Goal: Transaction & Acquisition: Obtain resource

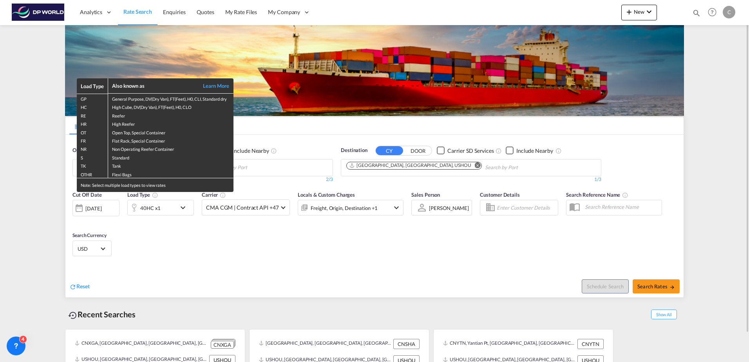
click at [143, 236] on div "Load Type Also known as Learn More GP General Purpose, DV(Dry Van), FT(Feet), H…" at bounding box center [374, 181] width 749 height 362
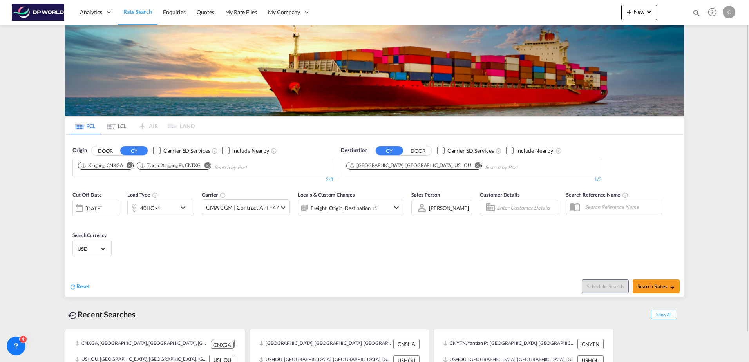
click at [166, 209] on div "40HC x1" at bounding box center [152, 208] width 49 height 16
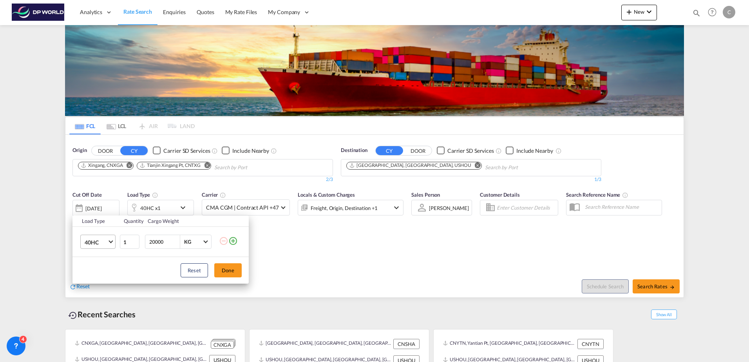
click at [105, 242] on span "40HC" at bounding box center [96, 243] width 23 height 8
click at [103, 211] on md-option "20GP" at bounding box center [104, 204] width 53 height 19
click at [231, 267] on button "Done" at bounding box center [227, 270] width 27 height 14
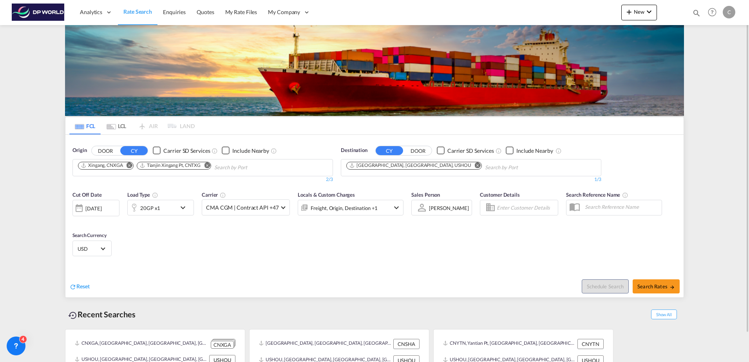
click at [131, 167] on md-icon "Remove" at bounding box center [130, 165] width 6 height 6
click at [149, 165] on md-icon "Remove" at bounding box center [149, 165] width 6 height 6
click at [475, 167] on md-icon "Remove" at bounding box center [478, 165] width 6 height 6
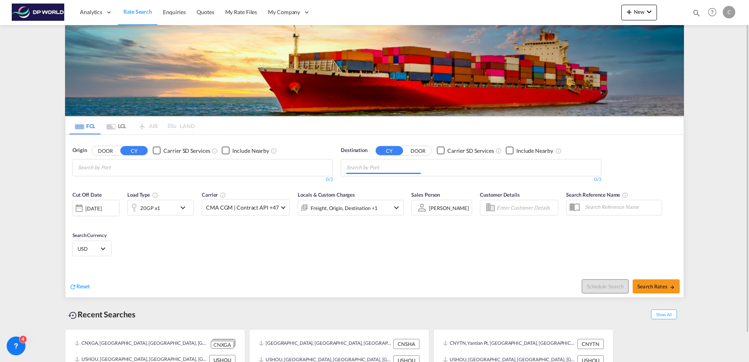
click at [129, 167] on body "Analytics Dashboard Rate Search Enquiries Quotes My Rate Files My Company" at bounding box center [374, 181] width 749 height 362
drag, startPoint x: 129, startPoint y: 167, endPoint x: 43, endPoint y: 169, distance: 85.5
click at [135, 171] on input "mnundra" at bounding box center [115, 167] width 74 height 13
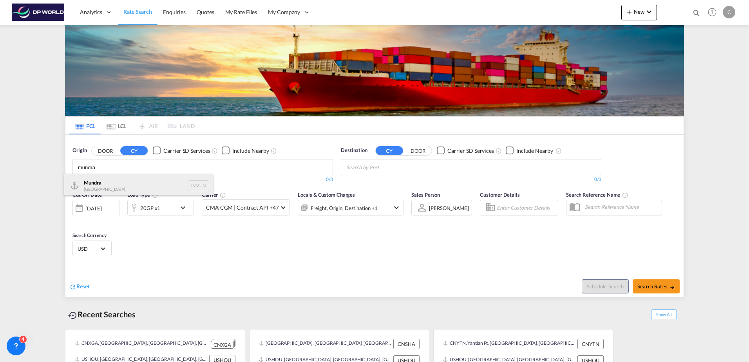
type input "mundra"
click at [118, 180] on div "Mundra India INMUN" at bounding box center [138, 186] width 149 height 24
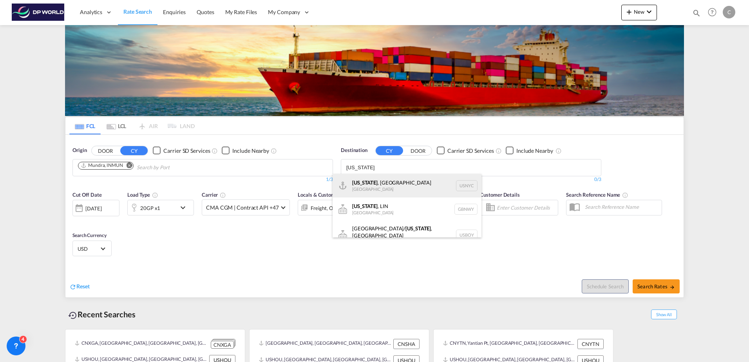
type input "[US_STATE]"
click at [379, 186] on div "[US_STATE] , [GEOGRAPHIC_DATA] [GEOGRAPHIC_DATA] USNYC" at bounding box center [407, 186] width 149 height 24
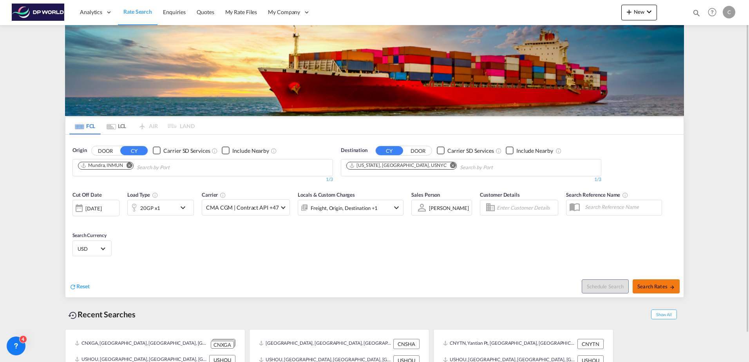
click at [647, 288] on span "Search Rates" at bounding box center [657, 286] width 38 height 6
type input "INMUN to USNYC / [DATE]"
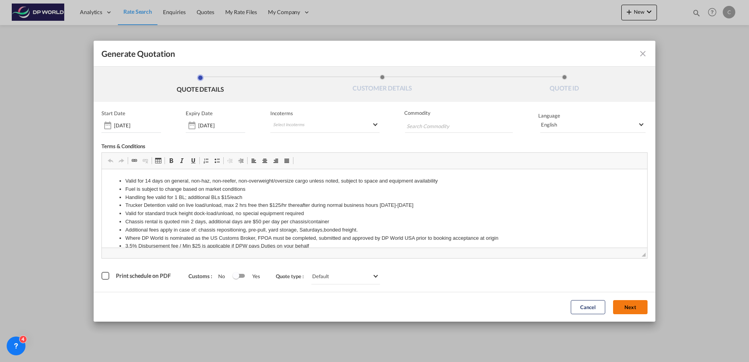
click at [622, 313] on button "Next" at bounding box center [630, 307] width 34 height 14
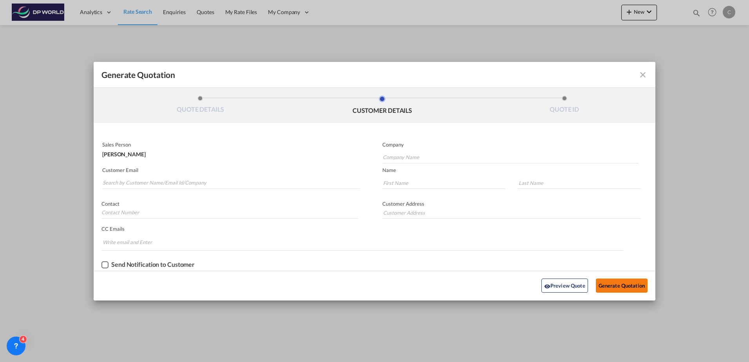
click at [618, 289] on button "Generate Quotation" at bounding box center [622, 286] width 52 height 14
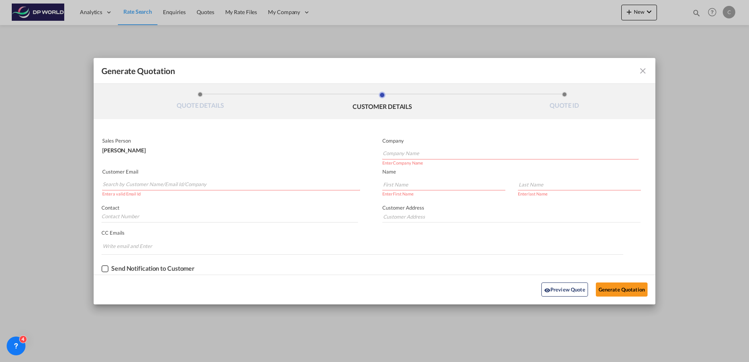
click at [190, 184] on input "Search by Customer Name/Email Id/Company" at bounding box center [232, 185] width 258 height 12
click at [467, 186] on input "Generate QuotationQUOTE ..." at bounding box center [444, 185] width 123 height 12
click at [134, 186] on input "Search by Customer Name/Email Id/Company" at bounding box center [232, 185] width 258 height 12
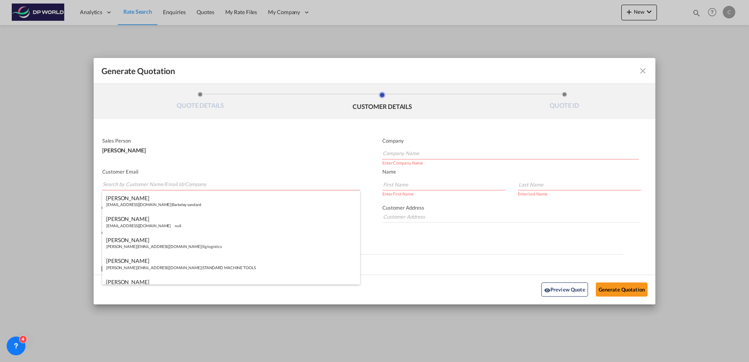
type input "r"
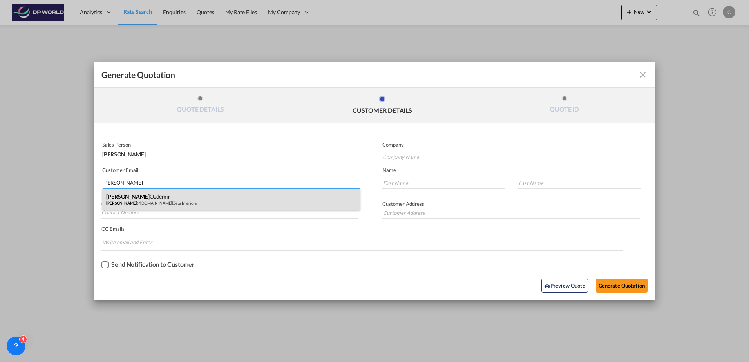
type input "[PERSON_NAME]"
click at [135, 197] on div "[PERSON_NAME] [PERSON_NAME] @[DOMAIN_NAME] | Zeta Interiors" at bounding box center [231, 199] width 258 height 21
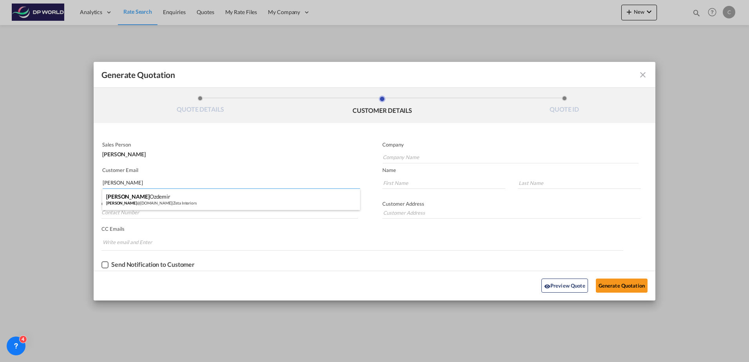
type input "Zeta Interiors"
type input "[PERSON_NAME][EMAIL_ADDRESS][DOMAIN_NAME]"
type input "[PERSON_NAME]"
type input "Ozdemir"
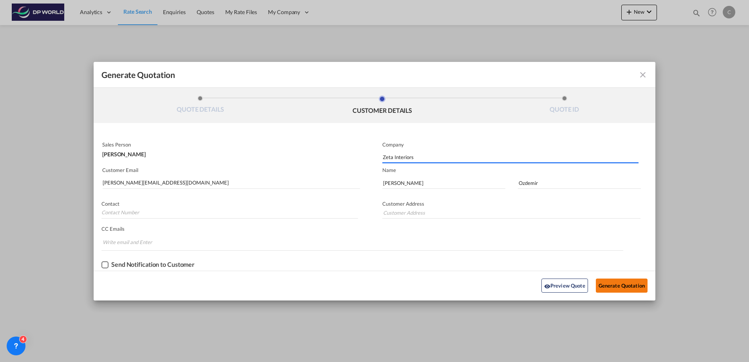
click at [600, 280] on button "Generate Quotation" at bounding box center [622, 286] width 52 height 14
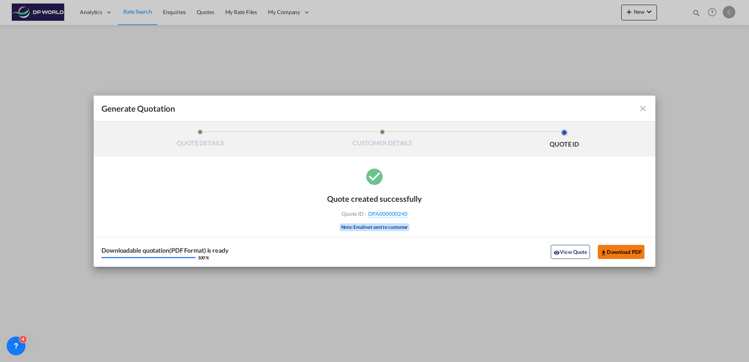
click at [617, 254] on button "Download PDF" at bounding box center [621, 252] width 47 height 14
click at [645, 109] on md-icon "icon-close fg-AAA8AD cursor m-0" at bounding box center [642, 108] width 9 height 9
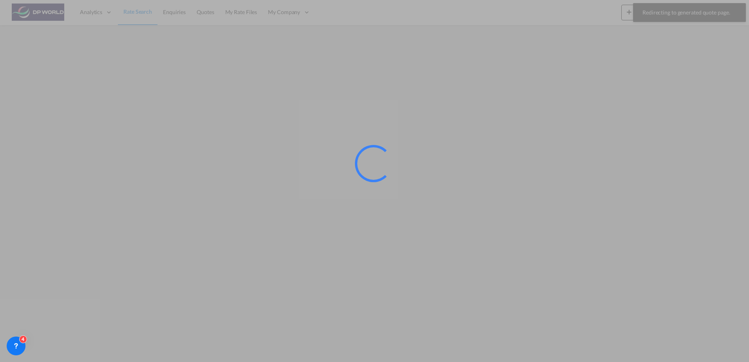
click at [142, 12] on div at bounding box center [374, 181] width 749 height 362
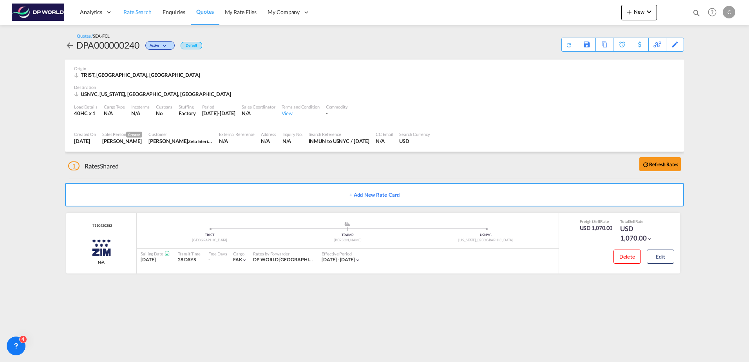
click at [138, 12] on span "Rate Search" at bounding box center [137, 12] width 28 height 7
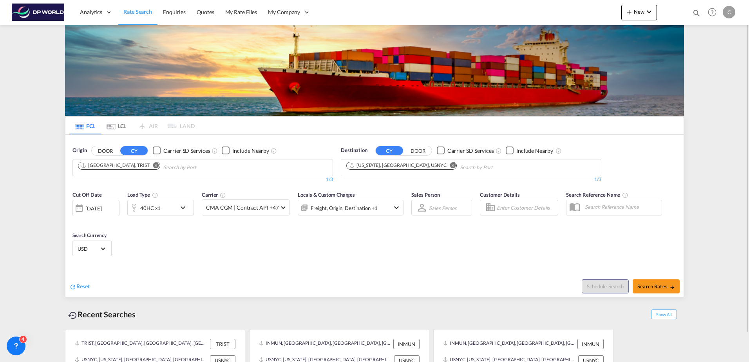
click at [153, 166] on md-icon "Remove" at bounding box center [156, 165] width 6 height 6
click at [450, 163] on md-icon "Remove" at bounding box center [453, 165] width 6 height 6
click at [151, 173] on body "Analytics Dashboard Rate Search Enquiries Quotes My Rate Files My Company" at bounding box center [374, 181] width 749 height 362
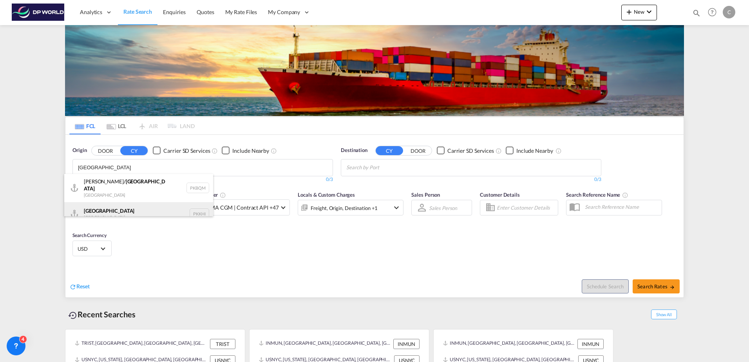
type input "[GEOGRAPHIC_DATA]"
click at [129, 206] on div "[GEOGRAPHIC_DATA] [GEOGRAPHIC_DATA] PKKHI" at bounding box center [138, 214] width 149 height 24
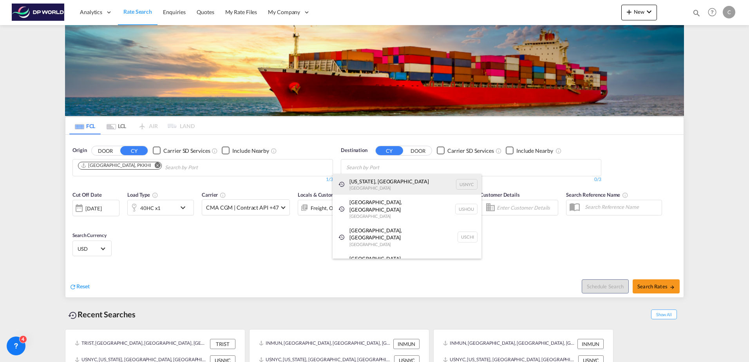
click at [364, 180] on div "[US_STATE], [GEOGRAPHIC_DATA] [GEOGRAPHIC_DATA] USNYC" at bounding box center [407, 184] width 149 height 21
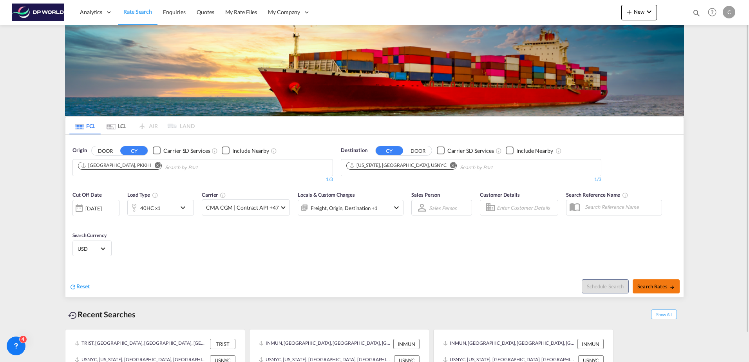
click at [642, 283] on span "Search Rates" at bounding box center [657, 286] width 38 height 6
type input "PKKHI to [GEOGRAPHIC_DATA] / [DATE]"
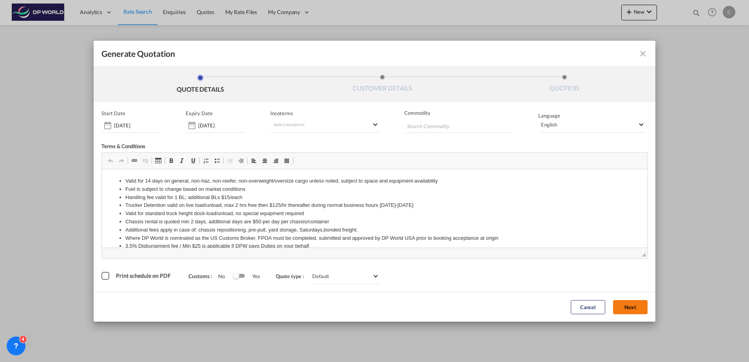
click at [620, 303] on button "Next" at bounding box center [630, 307] width 34 height 14
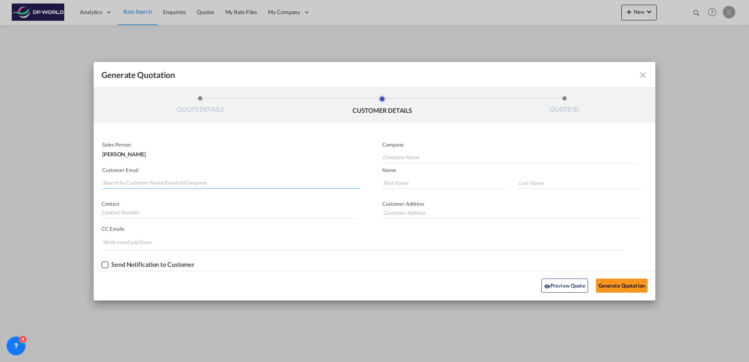
click at [265, 187] on input "Search by Customer Name/Email Id/Company" at bounding box center [232, 183] width 258 height 12
paste input "[EMAIL_ADDRESS][DOMAIN_NAME]"
type input "[EMAIL_ADDRESS][DOMAIN_NAME]"
click at [425, 186] on input "Generate QuotationQUOTE ..." at bounding box center [444, 183] width 123 height 12
paste input "Arslan"
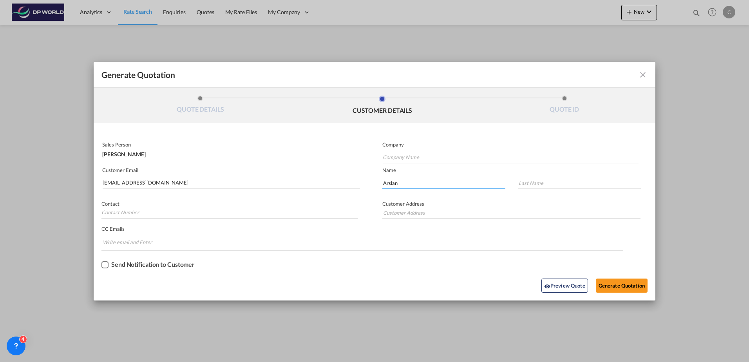
type input "Arslan"
click at [550, 179] on input "Generate QuotationQUOTE ..." at bounding box center [579, 183] width 123 height 12
paste input "Ashraf"
type input "Ashraf"
click at [424, 158] on input "Company Name" at bounding box center [511, 158] width 256 height 12
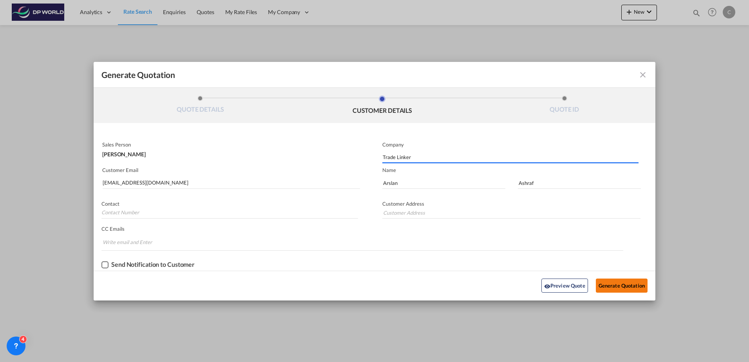
type input "Trade Linker"
click at [616, 279] on button "Generate Quotation" at bounding box center [622, 286] width 52 height 14
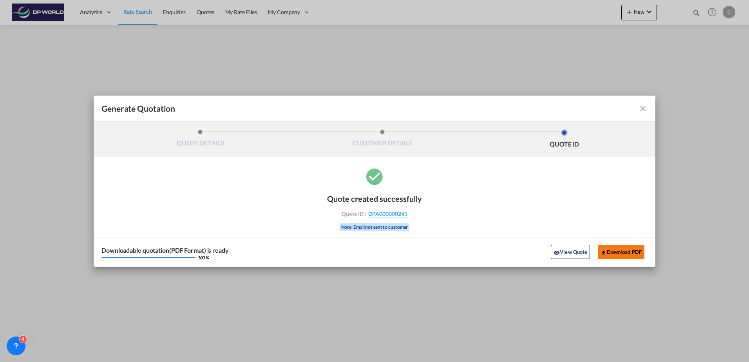
click at [635, 254] on button "Download PDF" at bounding box center [621, 252] width 47 height 14
click at [648, 107] on md-toolbar "Generate Quotation" at bounding box center [375, 109] width 562 height 26
click at [642, 109] on md-icon "icon-close fg-AAA8AD cursor m-0" at bounding box center [642, 108] width 9 height 9
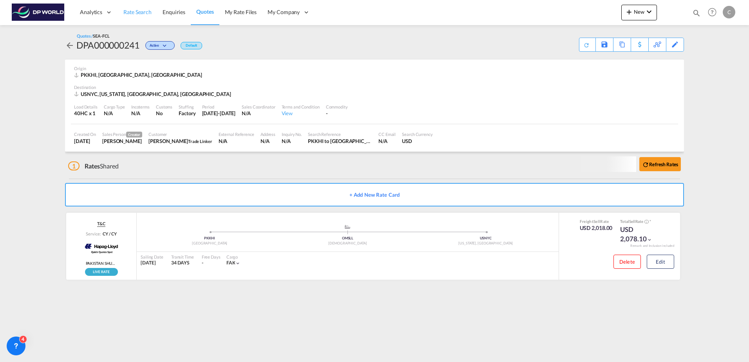
click at [136, 15] on span "Rate Search" at bounding box center [137, 12] width 28 height 7
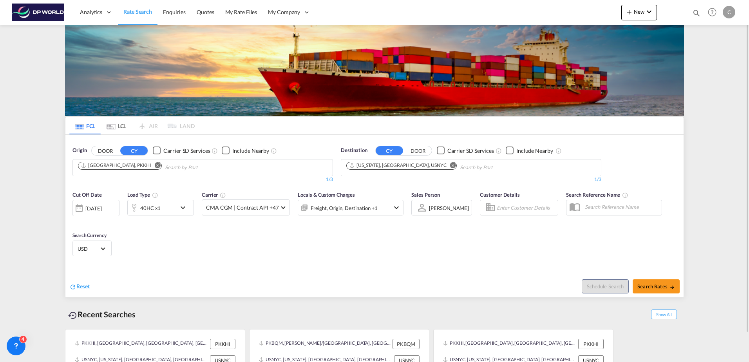
click at [155, 165] on md-icon "Remove" at bounding box center [158, 165] width 6 height 6
click at [125, 166] on input "Chips input." at bounding box center [115, 167] width 74 height 13
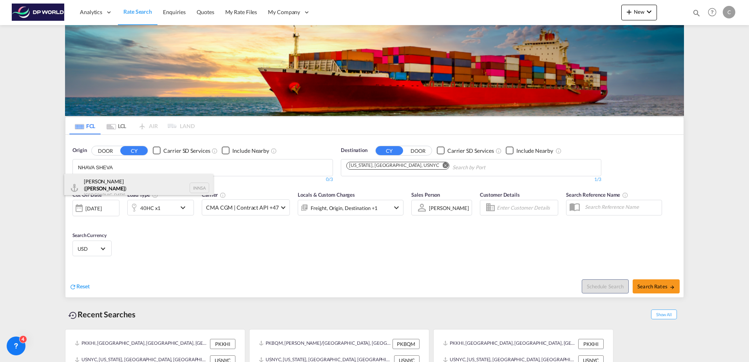
type input "NHAVA SHEVA"
click at [134, 190] on div "[PERSON_NAME] ( [PERSON_NAME] ) [GEOGRAPHIC_DATA] INNSA" at bounding box center [138, 188] width 149 height 28
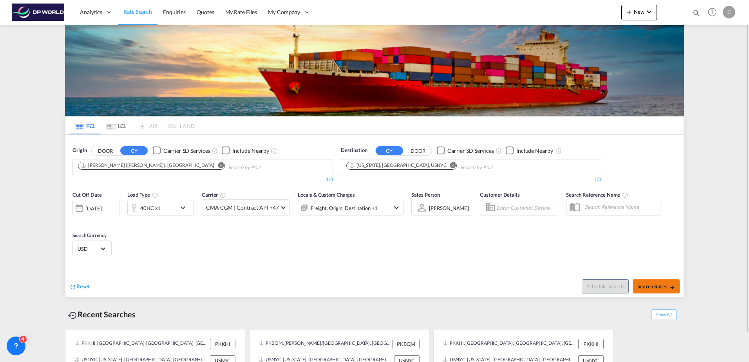
click at [640, 282] on button "Search Rates" at bounding box center [656, 286] width 47 height 14
type input "INNSA to USNYC / [DATE]"
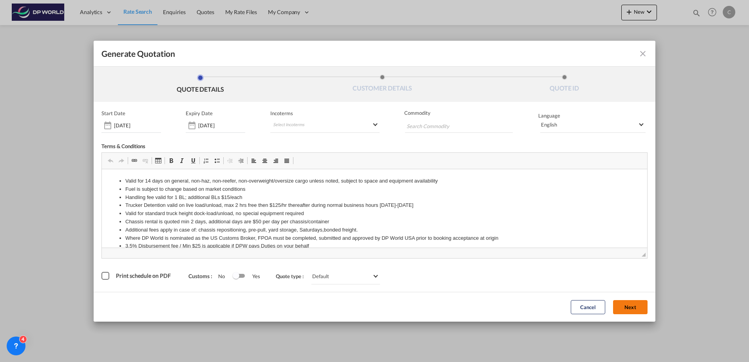
click at [632, 306] on button "Next" at bounding box center [630, 307] width 34 height 14
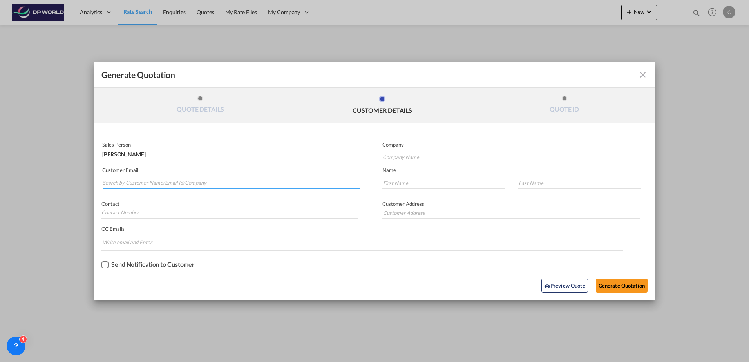
click at [141, 186] on input "Search by Customer Name/Email Id/Company" at bounding box center [232, 183] width 258 height 12
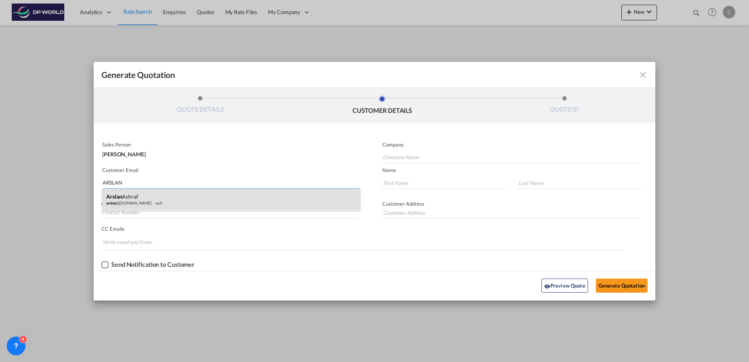
type input "ARSLAN"
click at [145, 195] on div "[PERSON_NAME] @[DOMAIN_NAME] null" at bounding box center [231, 199] width 258 height 21
type input "Trade Linker"
type input "[EMAIL_ADDRESS][DOMAIN_NAME]"
type input "Arslan"
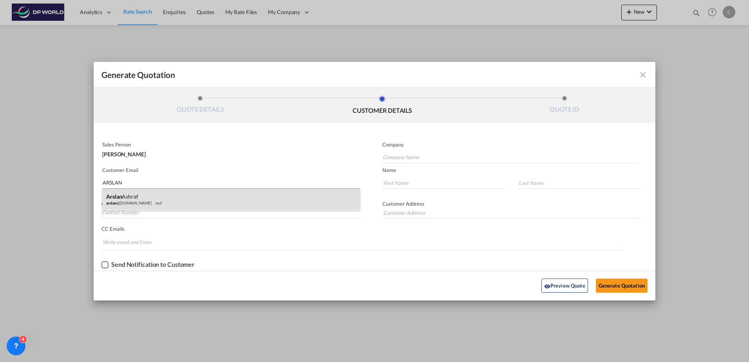
type input "Ashraf"
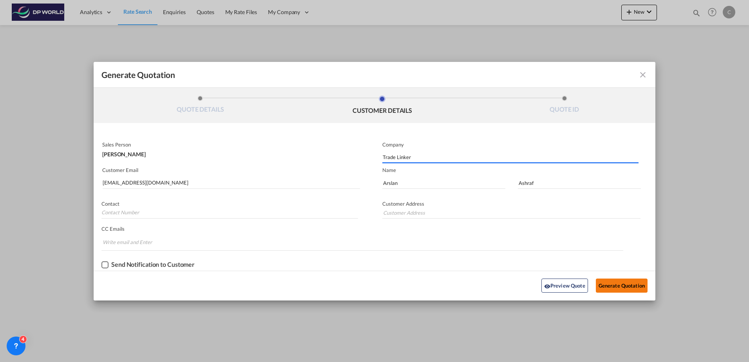
click at [615, 286] on button "Generate Quotation" at bounding box center [622, 286] width 52 height 14
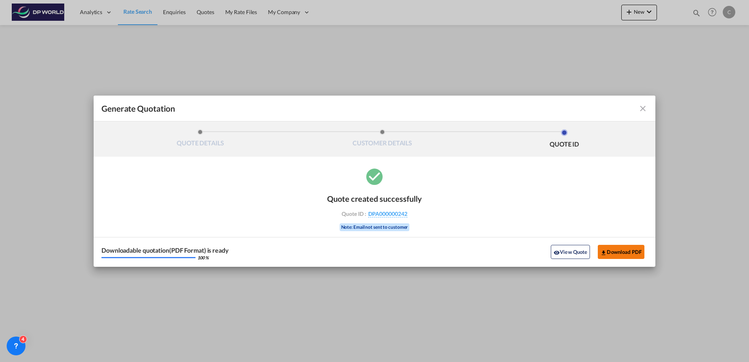
click at [617, 255] on button "Download PDF" at bounding box center [621, 252] width 47 height 14
click at [615, 250] on button "Download PDF" at bounding box center [621, 252] width 47 height 14
click at [646, 109] on md-icon "icon-close fg-AAA8AD cursor m-0" at bounding box center [642, 108] width 9 height 9
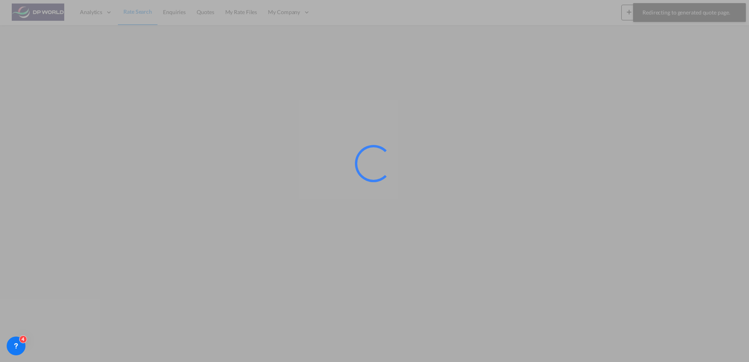
click at [123, 11] on div at bounding box center [374, 181] width 749 height 362
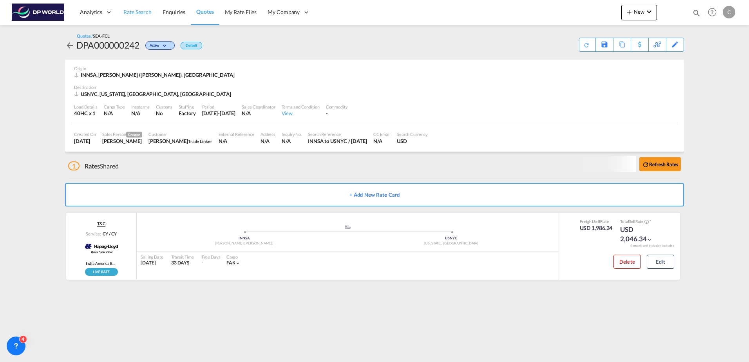
drag, startPoint x: 133, startPoint y: 15, endPoint x: 140, endPoint y: 1, distance: 15.3
click at [133, 15] on span "Rate Search" at bounding box center [137, 12] width 28 height 7
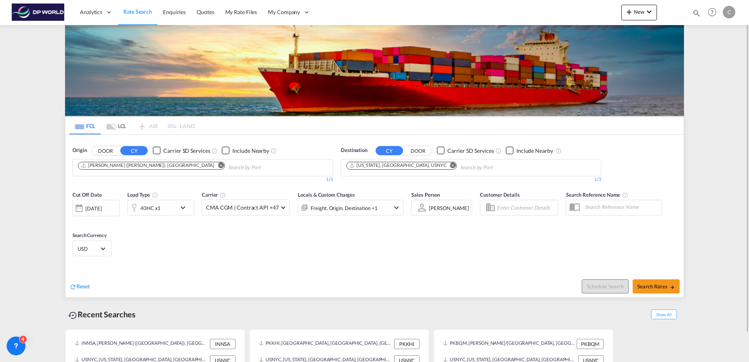
click at [213, 165] on button "Remove" at bounding box center [219, 166] width 12 height 8
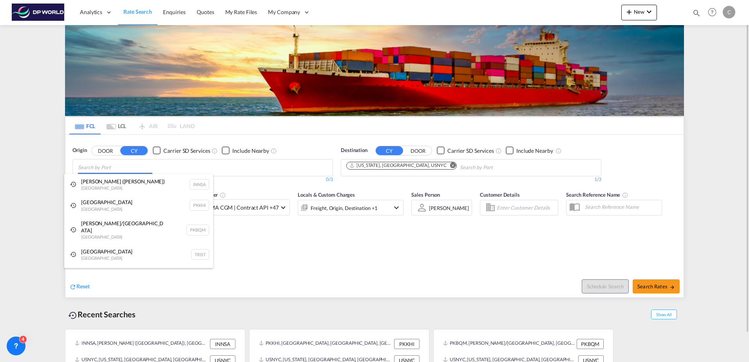
click at [127, 170] on body "Analytics Dashboard Rate Search Enquiries Quotes My Rate Files My Company" at bounding box center [374, 181] width 749 height 362
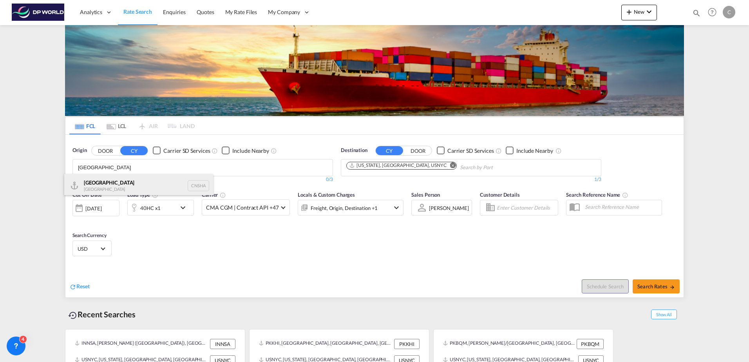
type input "[GEOGRAPHIC_DATA]"
click at [125, 175] on div "Shanghai [GEOGRAPHIC_DATA] CNSHA" at bounding box center [138, 186] width 149 height 24
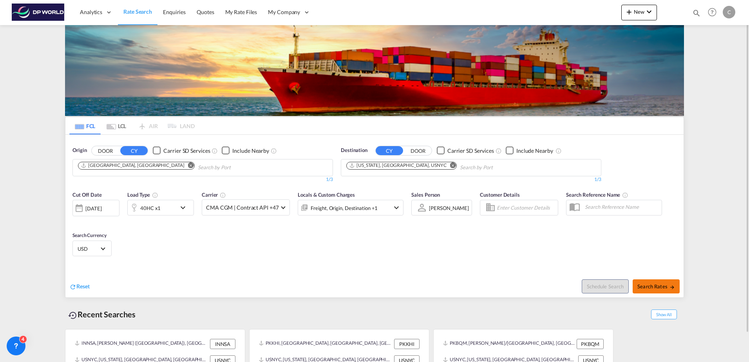
click at [653, 286] on span "Search Rates" at bounding box center [657, 286] width 38 height 6
type input "CNSHA to USNYC / [DATE]"
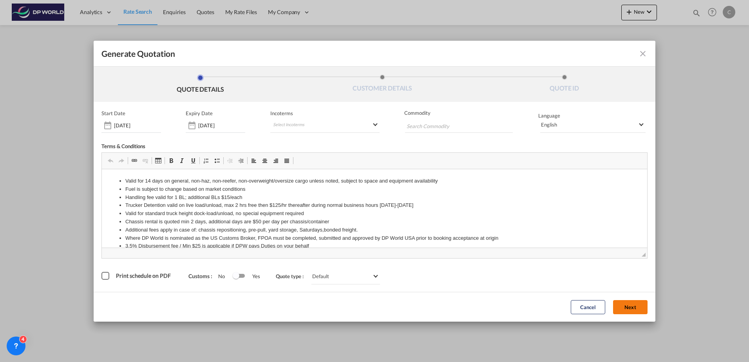
click at [637, 306] on button "Next" at bounding box center [630, 307] width 34 height 14
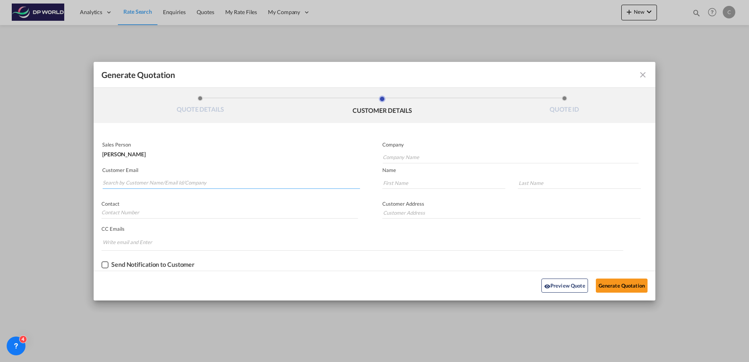
click at [199, 180] on input "Search by Customer Name/Email Id/Company" at bounding box center [232, 183] width 258 height 12
type input "S"
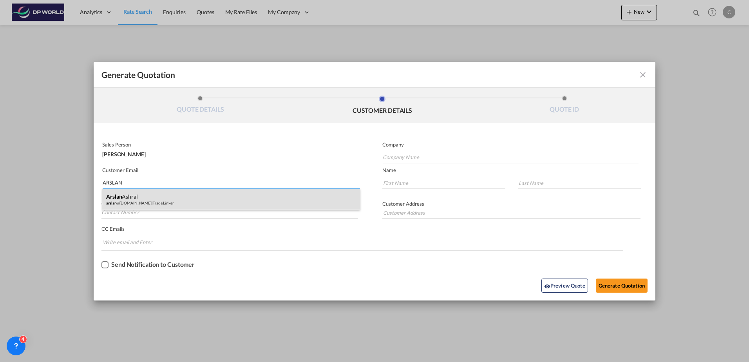
type input "ARSLAN"
click at [192, 198] on div "[PERSON_NAME] @[DOMAIN_NAME] | Trade Linker" at bounding box center [231, 199] width 258 height 21
type input "Trade Linker"
type input "[EMAIL_ADDRESS][DOMAIN_NAME]"
type input "Arslan"
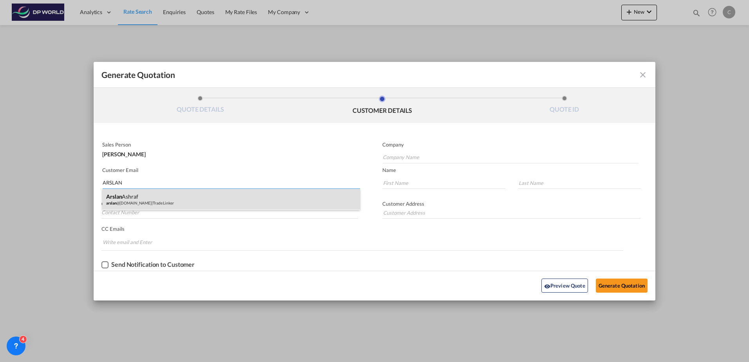
type input "Ashraf"
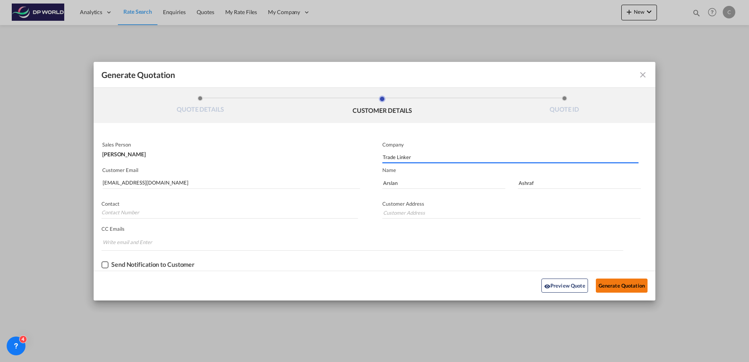
drag, startPoint x: 589, startPoint y: 285, endPoint x: 603, endPoint y: 285, distance: 14.5
click at [589, 285] on div "Preview Quote Generate Quotation" at bounding box center [375, 286] width 554 height 22
click at [603, 285] on button "Generate Quotation" at bounding box center [622, 286] width 52 height 14
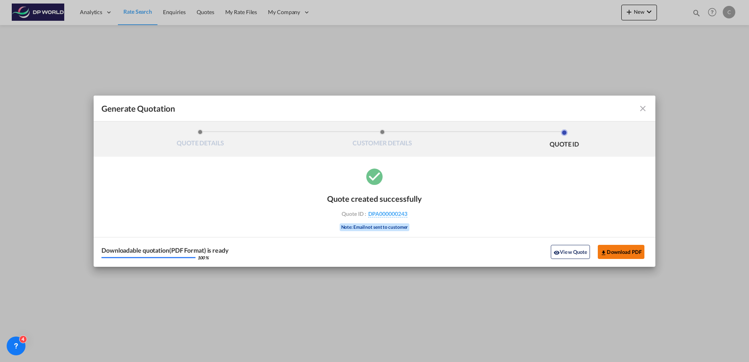
click at [624, 255] on button "Download PDF" at bounding box center [621, 252] width 47 height 14
click at [647, 105] on md-icon "icon-close fg-AAA8AD cursor m-0" at bounding box center [642, 108] width 9 height 9
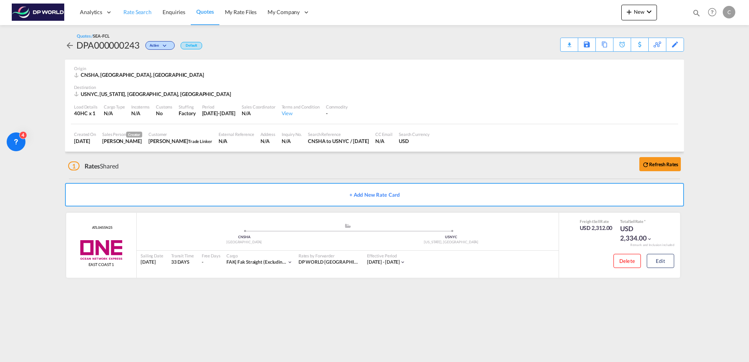
click at [149, 11] on span "Rate Search" at bounding box center [137, 12] width 28 height 7
